Goal: Find specific page/section: Find specific page/section

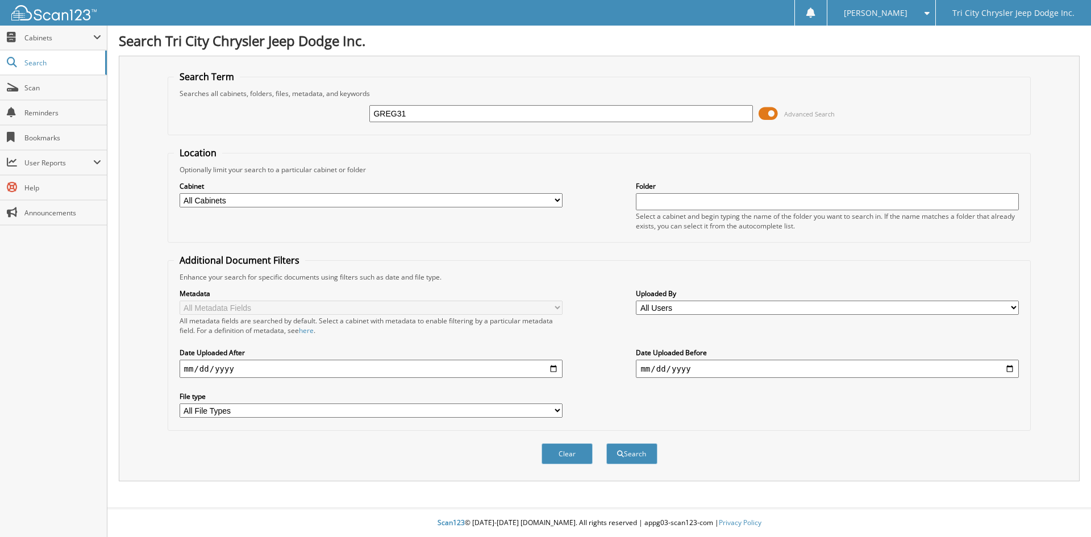
type input "GREG31"
click at [606, 443] on button "Search" at bounding box center [631, 453] width 51 height 21
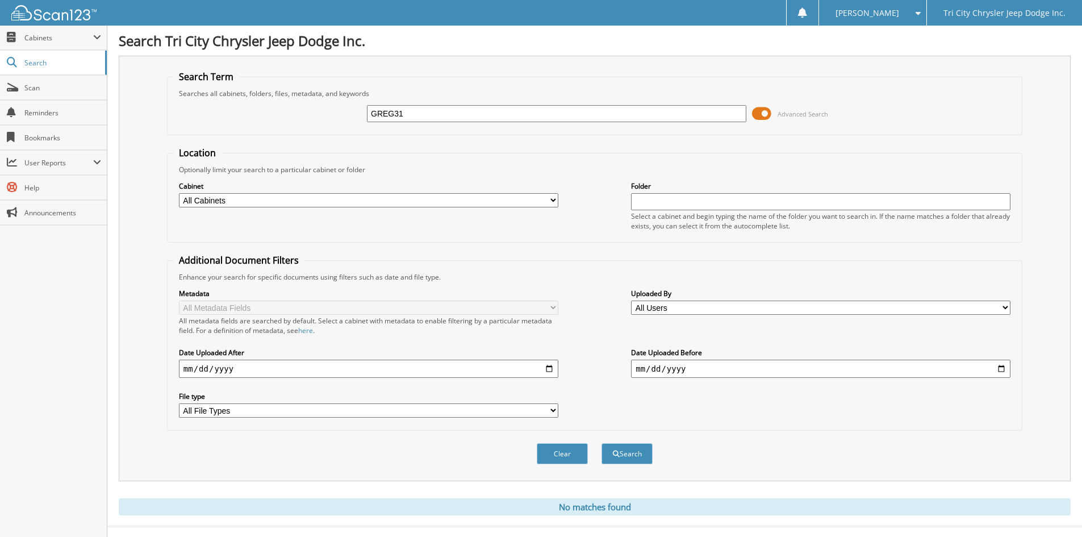
drag, startPoint x: 423, startPoint y: 114, endPoint x: 303, endPoint y: 124, distance: 120.3
click at [303, 124] on div "GREG31 Advanced Search" at bounding box center [594, 113] width 843 height 31
type input "UNIF52"
click at [602, 443] on button "Search" at bounding box center [627, 453] width 51 height 21
click at [52, 49] on span "Cabinets" at bounding box center [53, 38] width 107 height 24
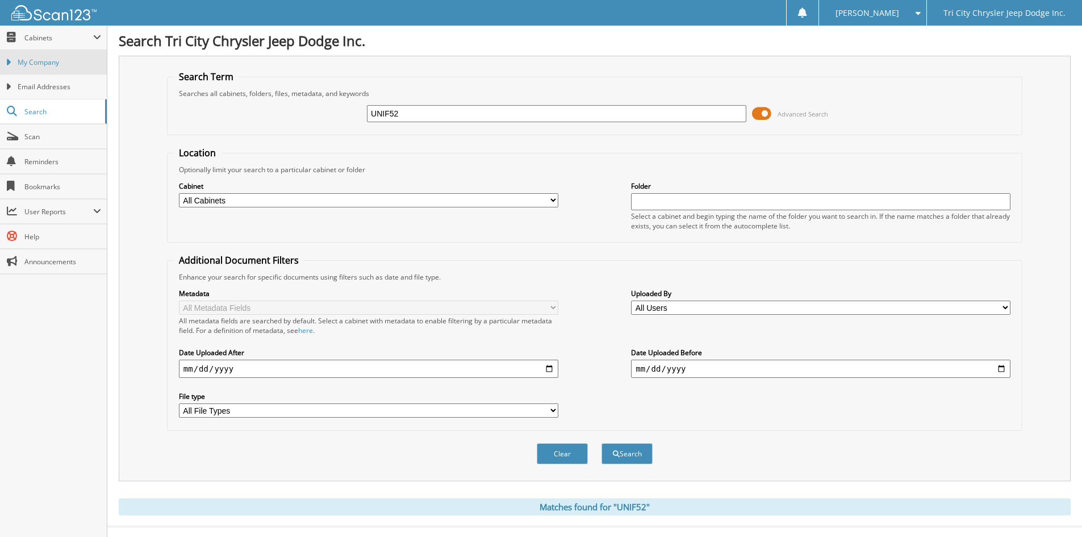
click at [51, 63] on span "My Company" at bounding box center [60, 62] width 84 height 10
